Goal: Information Seeking & Learning: Learn about a topic

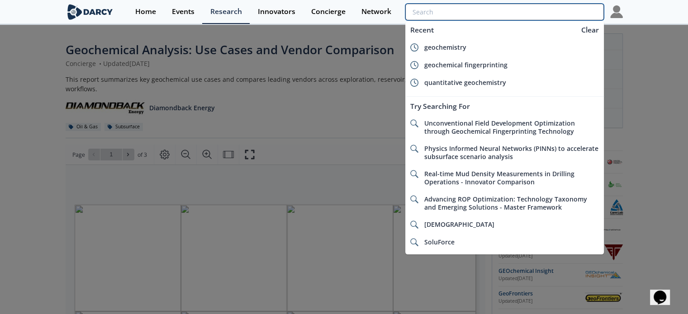
click at [552, 10] on input "search" at bounding box center [504, 12] width 198 height 17
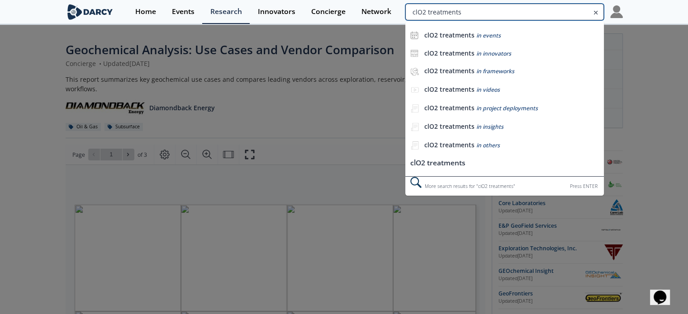
click at [423, 13] on input "clO2 treatments" at bounding box center [504, 12] width 198 height 17
type input "clO2 well treatments"
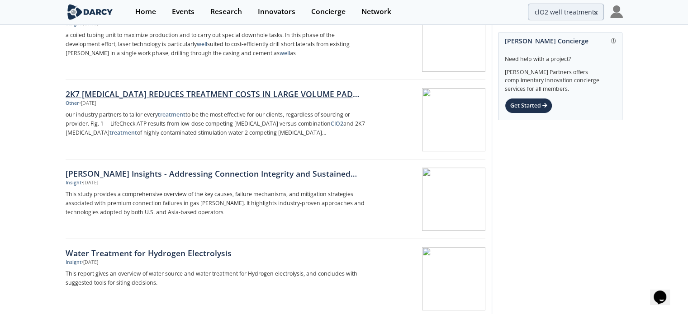
scroll to position [45, 0]
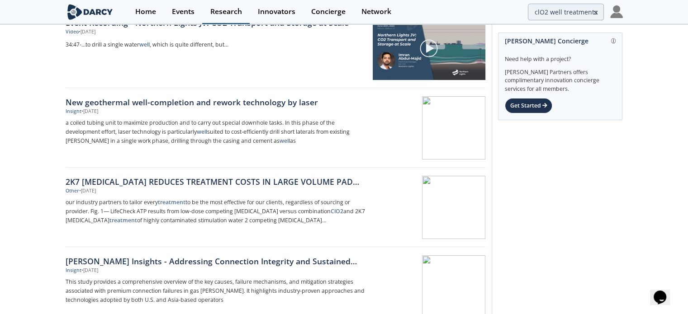
click at [226, 14] on div "Research" at bounding box center [226, 11] width 32 height 7
